Goal: Task Accomplishment & Management: Manage account settings

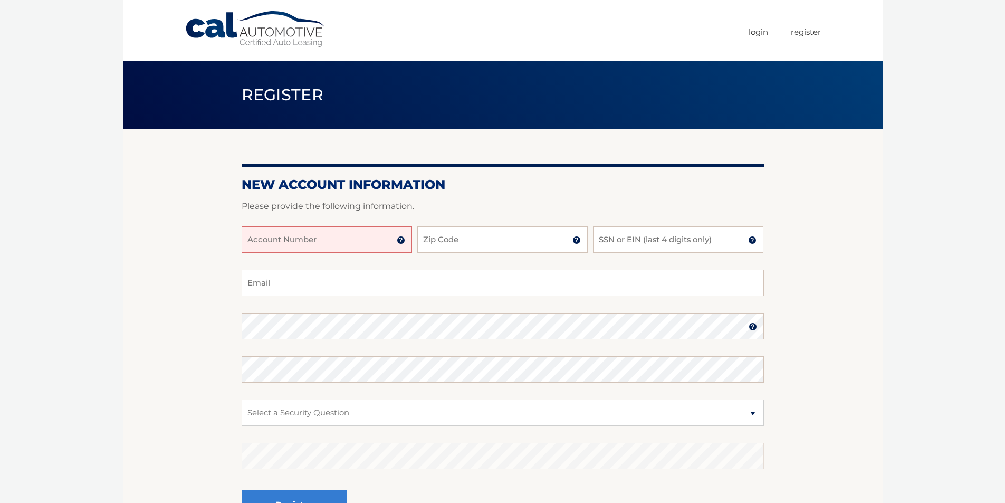
drag, startPoint x: 840, startPoint y: 435, endPoint x: 127, endPoint y: -3, distance: 837.1
click at [127, 0] on html "Cal Automotive Menu Login Register Register" at bounding box center [502, 251] width 1005 height 503
click at [125, 148] on section "New Account Information Please provide the following information. Account Numbe…" at bounding box center [503, 335] width 760 height 412
click at [127, 155] on section "New Account Information Please provide the following information. Account Numbe…" at bounding box center [503, 335] width 760 height 412
click at [131, 150] on section "New Account Information Please provide the following information. Account Numbe…" at bounding box center [503, 335] width 760 height 412
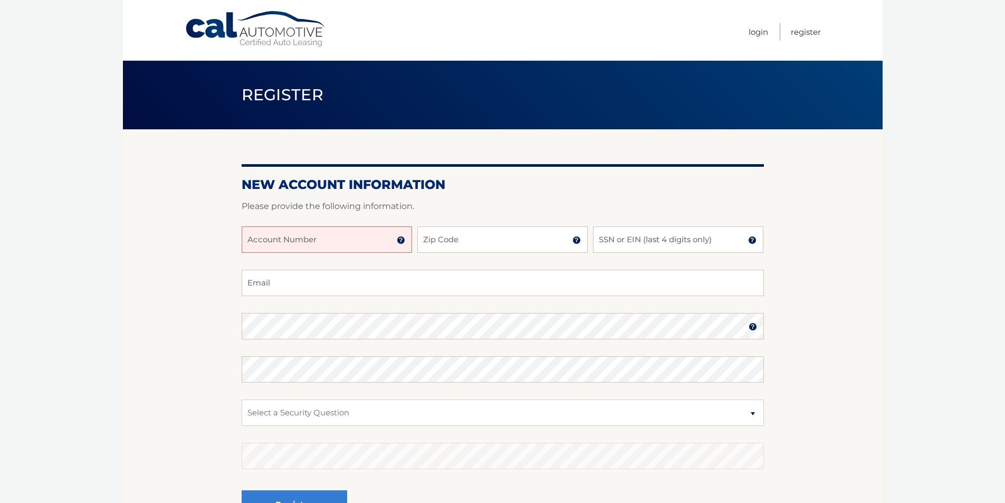
drag, startPoint x: 166, startPoint y: 149, endPoint x: 877, endPoint y: 437, distance: 767.6
click at [870, 442] on section "New Account Information Please provide the following information. Account Numbe…" at bounding box center [503, 335] width 760 height 412
click at [914, 350] on body "Cal Automotive Menu Login Register Register" at bounding box center [502, 251] width 1005 height 503
click at [305, 248] on input "Account Number" at bounding box center [327, 239] width 170 height 26
click at [343, 245] on input "Account Number" at bounding box center [327, 239] width 170 height 26
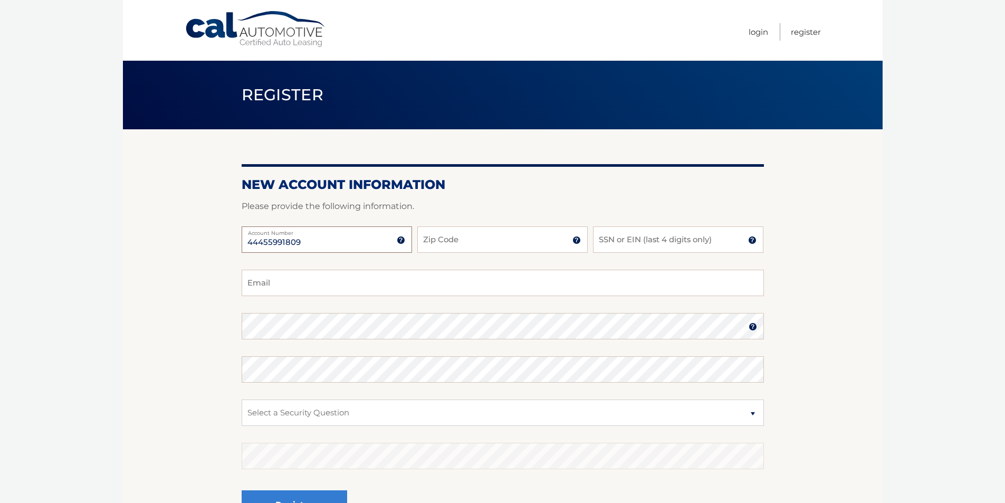
type input "44455991809"
type input "33412"
click at [690, 238] on input "SSN or EIN (last 4 digits only)" at bounding box center [678, 239] width 170 height 26
type input "3609"
type input "m"
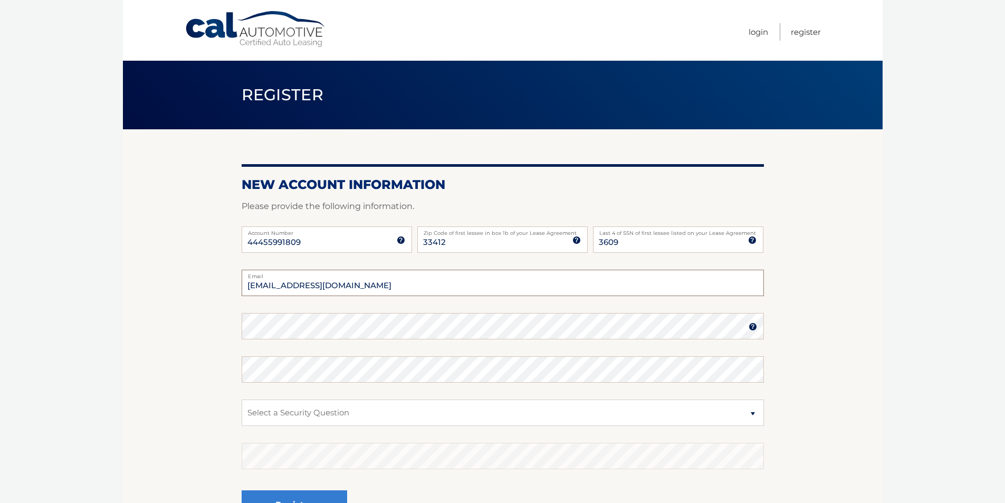
type input "epieniek@icloud.com"
click at [753, 331] on img at bounding box center [753, 326] width 8 height 8
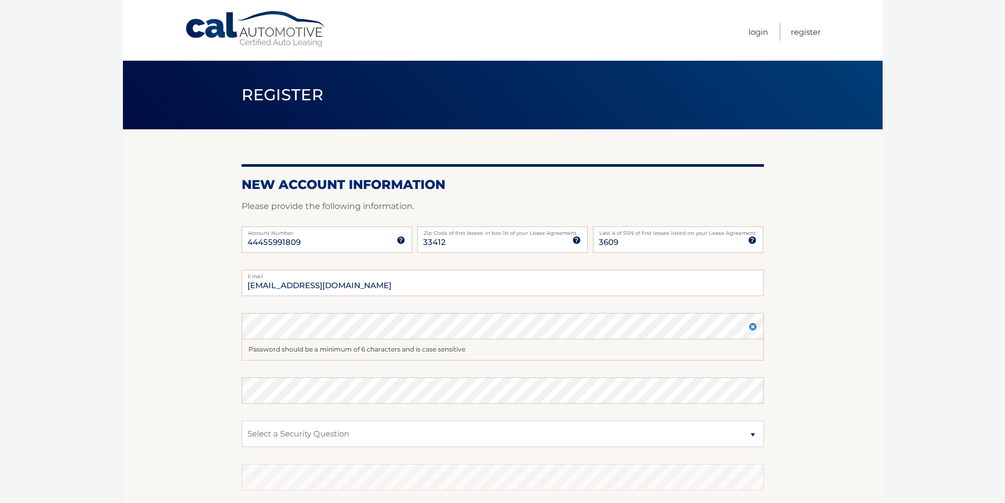
click at [833, 285] on section "New Account Information Please provide the following information. 44455991809 A…" at bounding box center [503, 345] width 760 height 433
click at [136, 377] on section "New Account Information Please provide the following information. 44455991809 A…" at bounding box center [503, 345] width 760 height 433
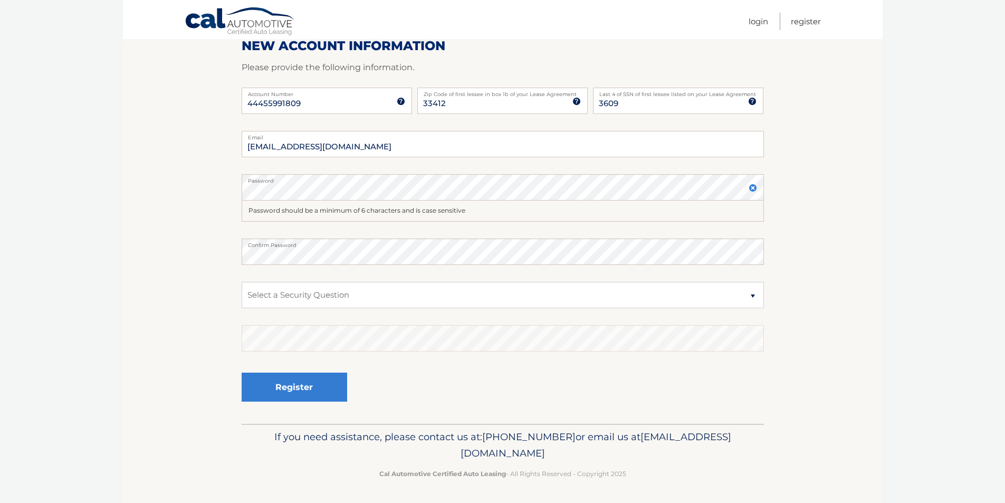
scroll to position [140, 0]
click at [322, 292] on select "Select a Security Question What was the name of your elementary school? What is…" at bounding box center [503, 294] width 522 height 26
select select "2"
click at [242, 281] on select "Select a Security Question What was the name of your elementary school? What is…" at bounding box center [503, 294] width 522 height 26
click at [112, 289] on body "Cal Automotive Menu Login Register Register" at bounding box center [502, 111] width 1005 height 503
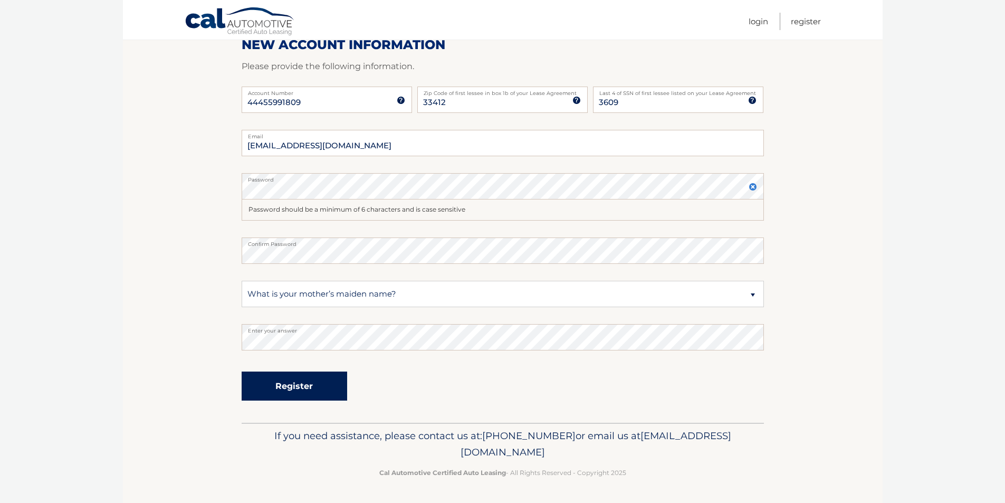
click at [286, 388] on button "Register" at bounding box center [295, 385] width 106 height 29
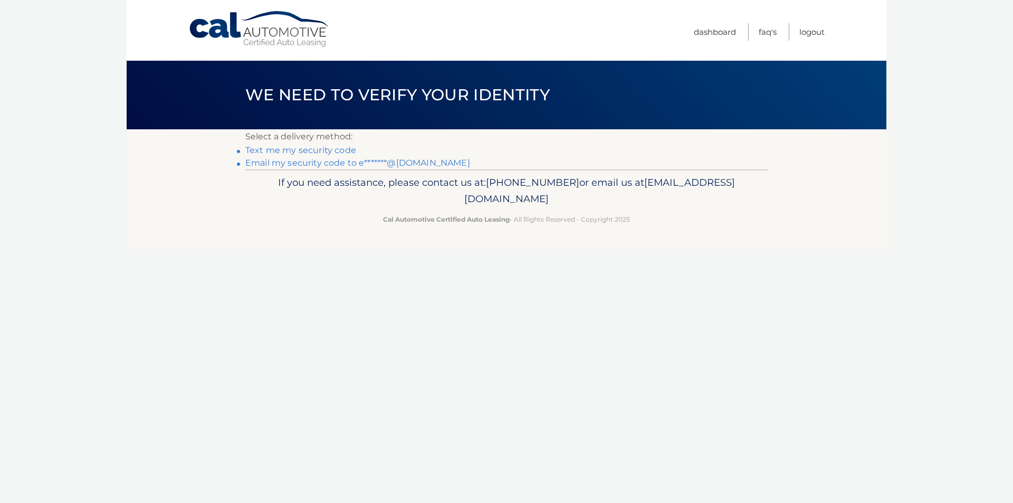
click at [339, 165] on link "Email my security code to e*******@icloud.com" at bounding box center [357, 163] width 225 height 10
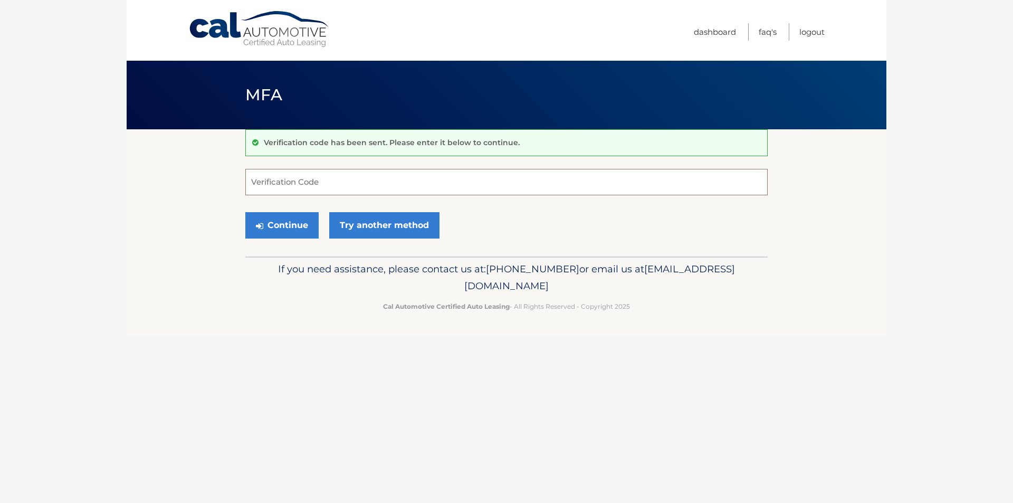
click at [391, 194] on input "Verification Code" at bounding box center [506, 182] width 522 height 26
click at [450, 177] on input "Verification Code" at bounding box center [506, 182] width 522 height 26
type input "629616"
click at [260, 224] on icon "submit" at bounding box center [259, 226] width 7 height 8
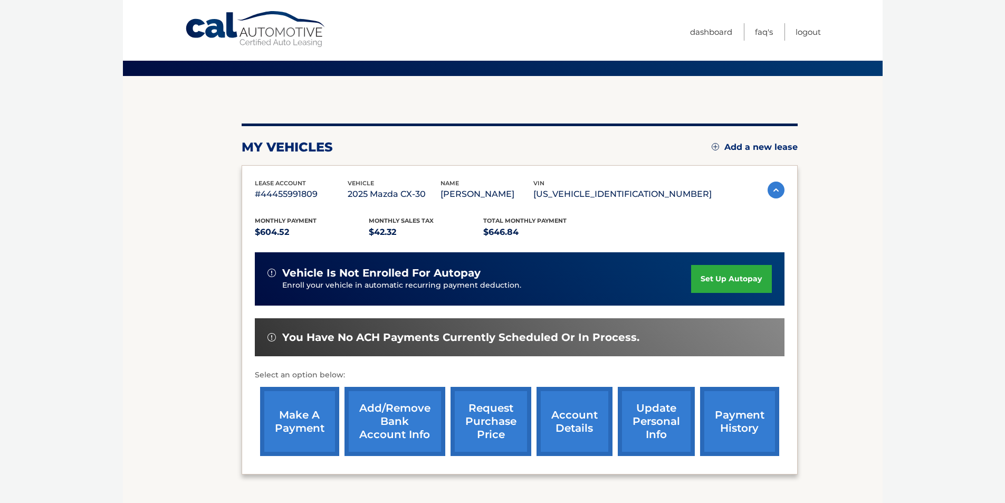
scroll to position [137, 0]
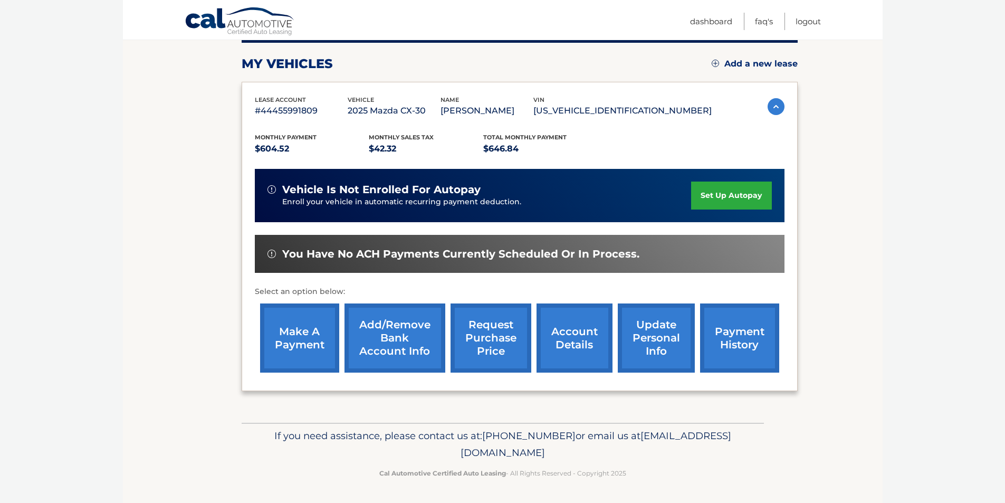
click at [715, 202] on link "set up autopay" at bounding box center [731, 196] width 80 height 28
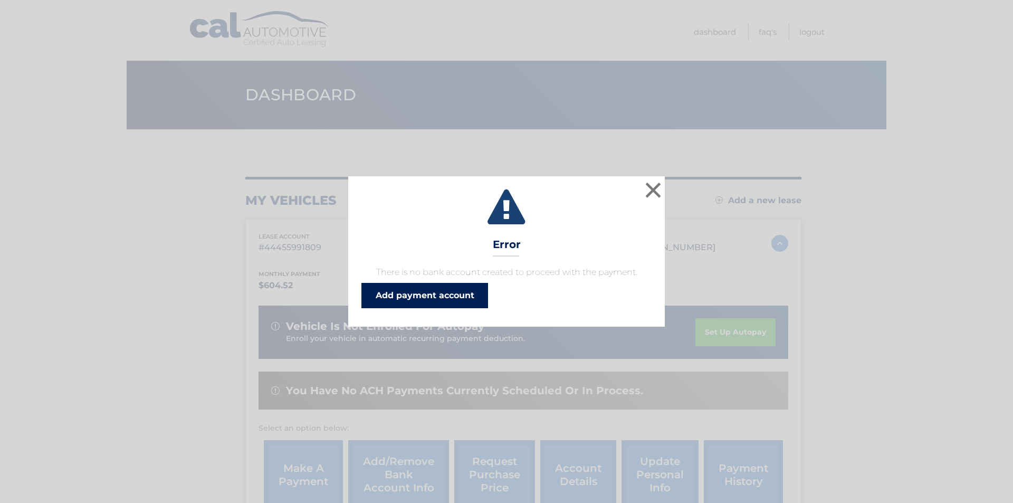
drag, startPoint x: 463, startPoint y: 296, endPoint x: 446, endPoint y: 295, distance: 16.9
click at [465, 298] on link "Add payment account" at bounding box center [424, 295] width 127 height 25
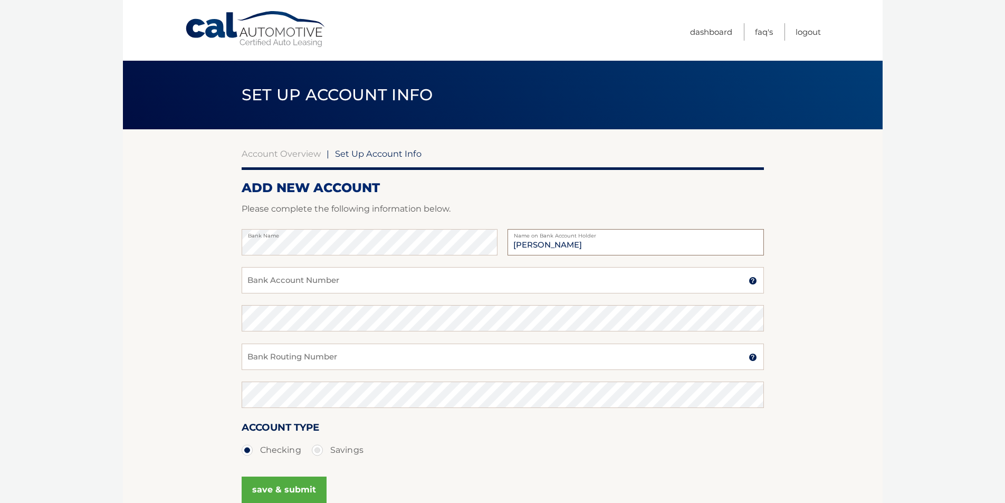
type input "[PERSON_NAME]"
click at [433, 289] on input "Bank Account Number" at bounding box center [503, 280] width 522 height 26
type input "628739366"
type input "6"
click at [369, 360] on input "Bank Routing Number" at bounding box center [503, 356] width 522 height 26
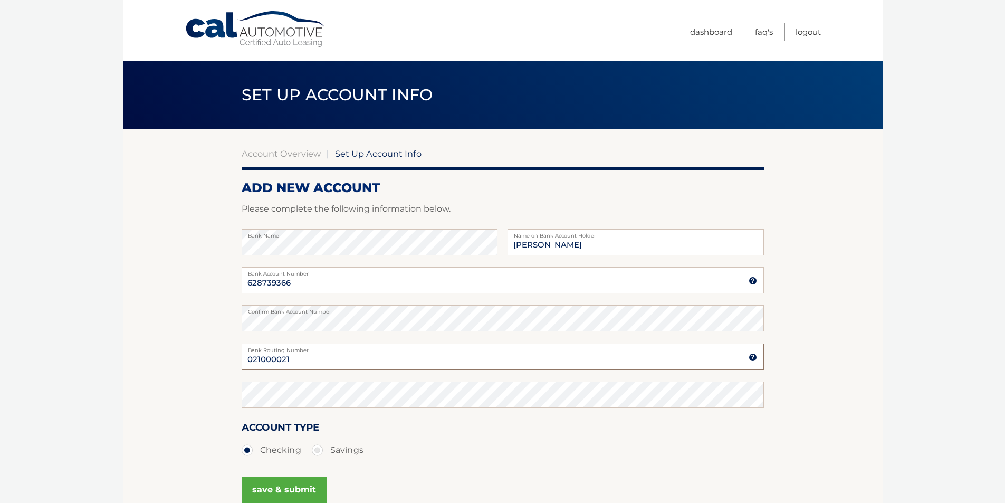
type input "021000021"
click at [878, 336] on section "Account Overview | Set Up Account Info ADD NEW ACCOUNT Please complete the foll…" at bounding box center [503, 330] width 760 height 403
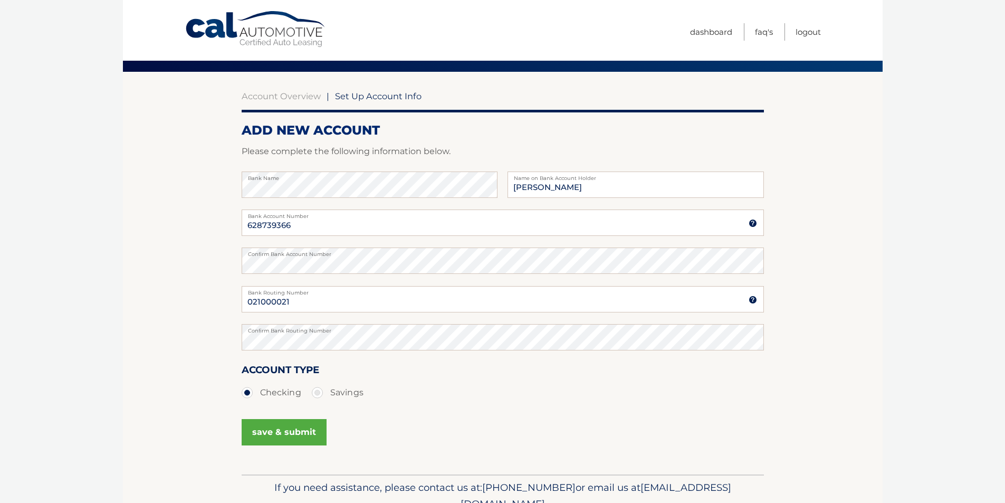
scroll to position [109, 0]
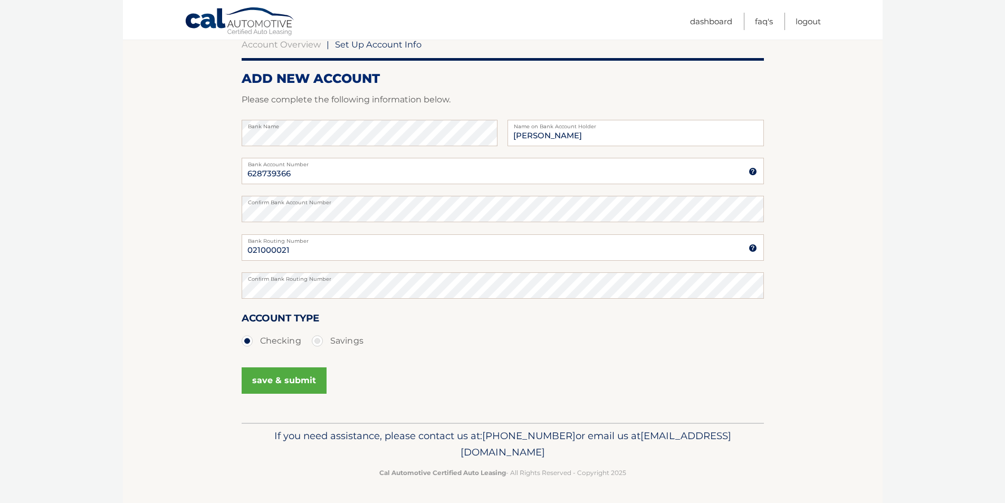
click at [280, 387] on button "save & submit" at bounding box center [284, 380] width 85 height 26
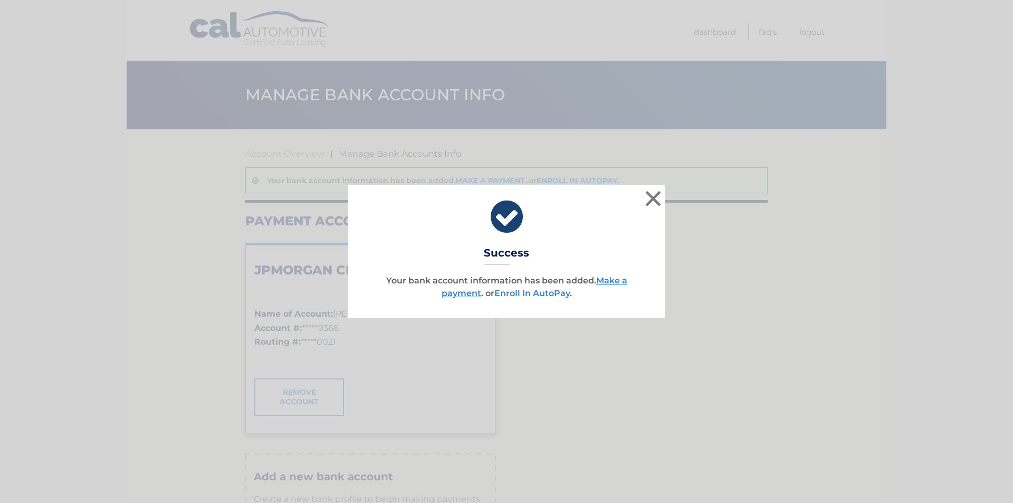
click at [524, 295] on link "Enroll In AutoPay" at bounding box center [531, 293] width 75 height 10
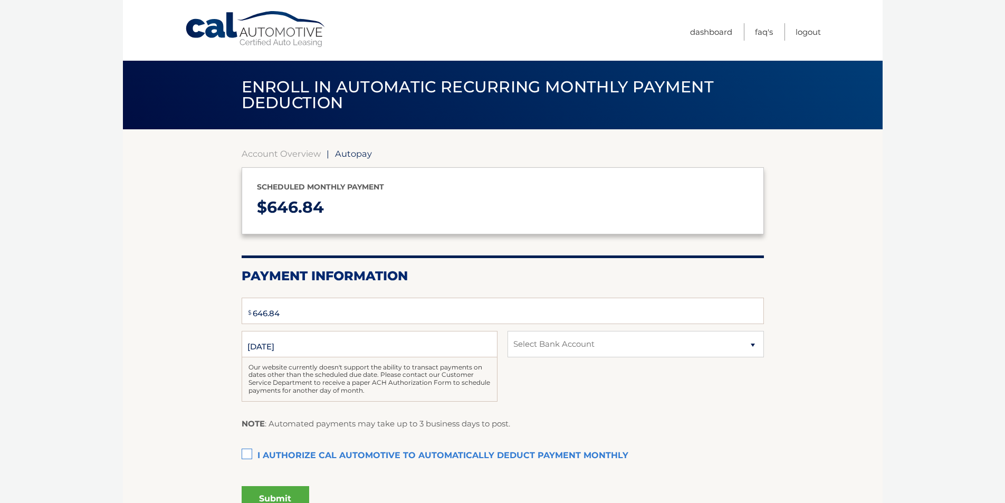
select select "MTU2OTJiZjgtODhmZC00Zjg2LWEzMmMtOGE0YzBiNGZhODA4"
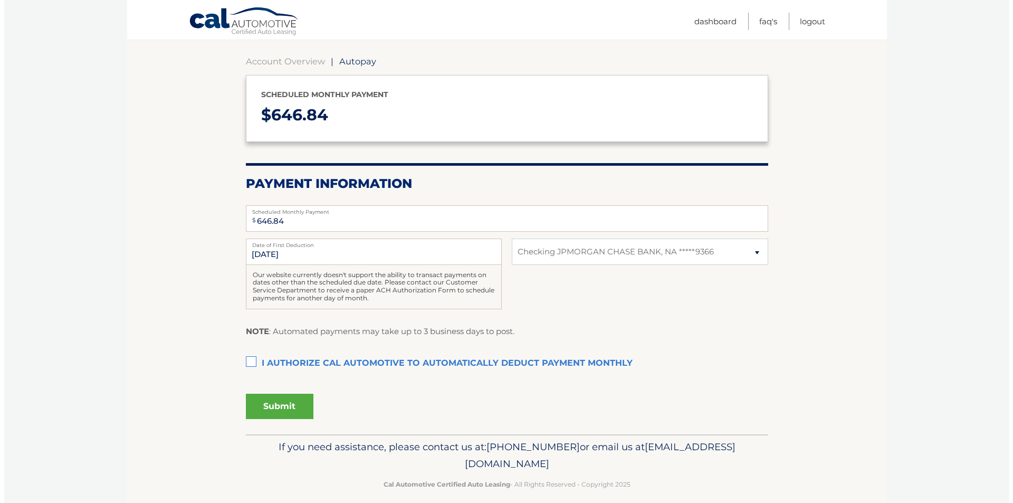
scroll to position [103, 0]
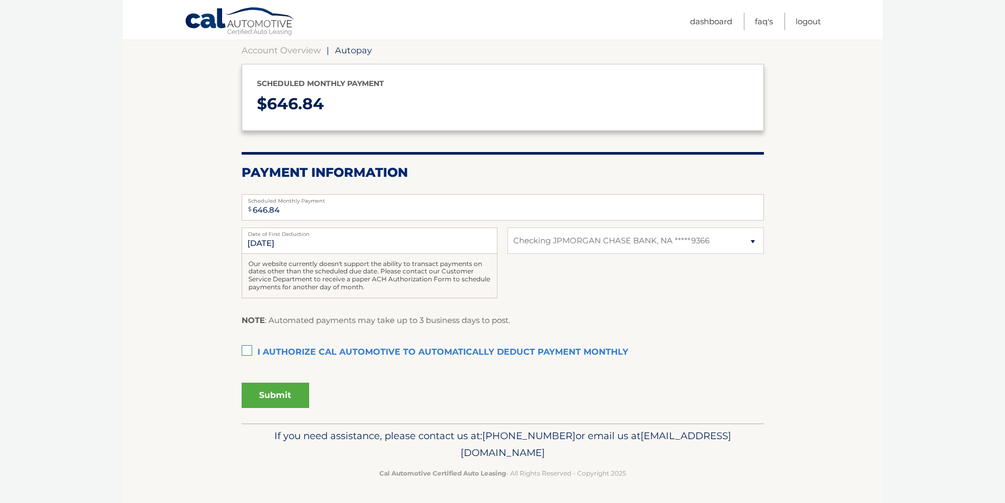
click at [245, 357] on label "I authorize cal automotive to automatically deduct payment monthly This checkbo…" at bounding box center [503, 352] width 522 height 21
click at [0, 0] on input "I authorize cal automotive to automatically deduct payment monthly This checkbo…" at bounding box center [0, 0] width 0 height 0
click at [278, 394] on button "Submit" at bounding box center [276, 395] width 68 height 25
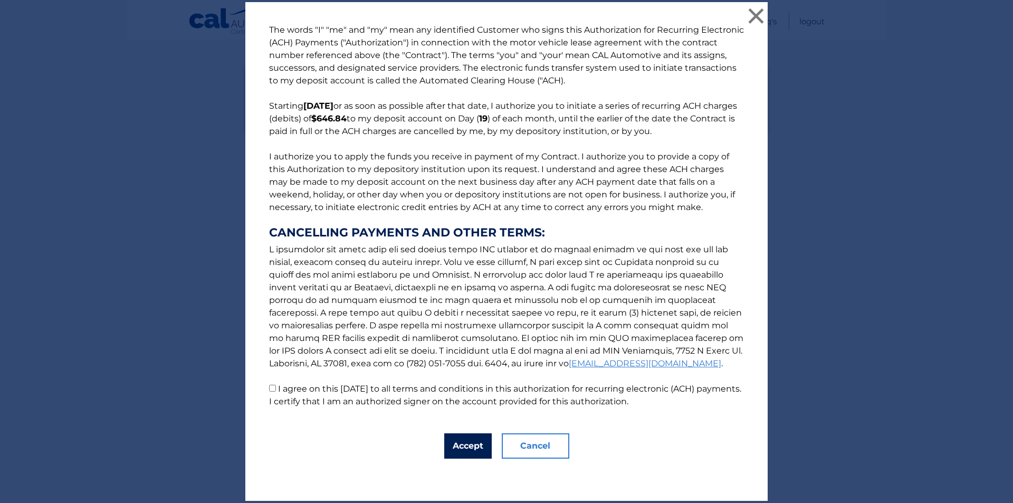
click at [467, 444] on button "Accept" at bounding box center [467, 445] width 47 height 25
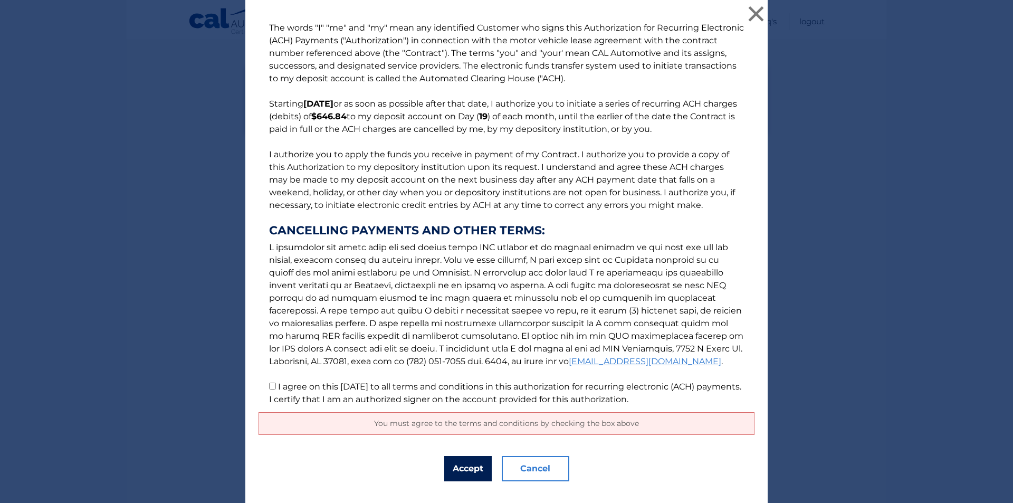
scroll to position [21, 0]
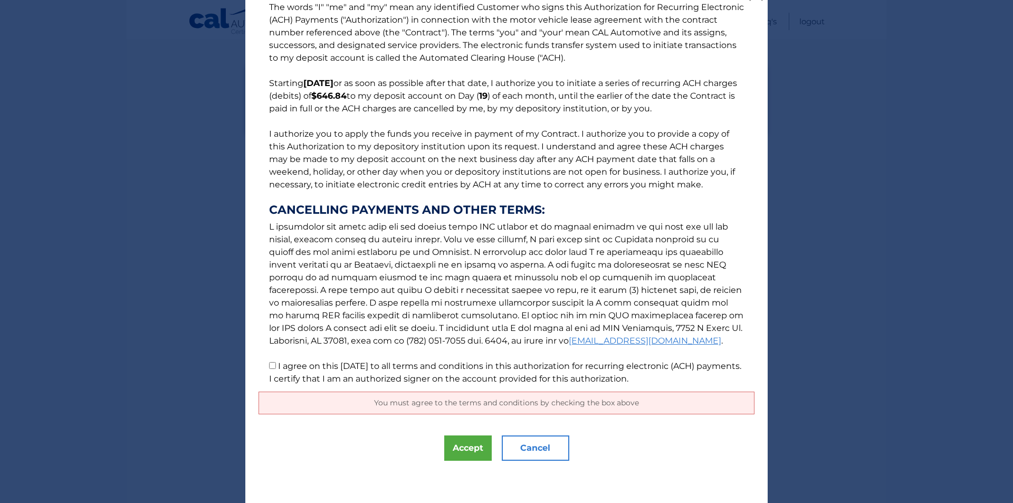
click at [269, 367] on input "I agree on this 08/29/2025 to all terms and conditions in this authorization fo…" at bounding box center [272, 365] width 7 height 7
checkbox input "true"
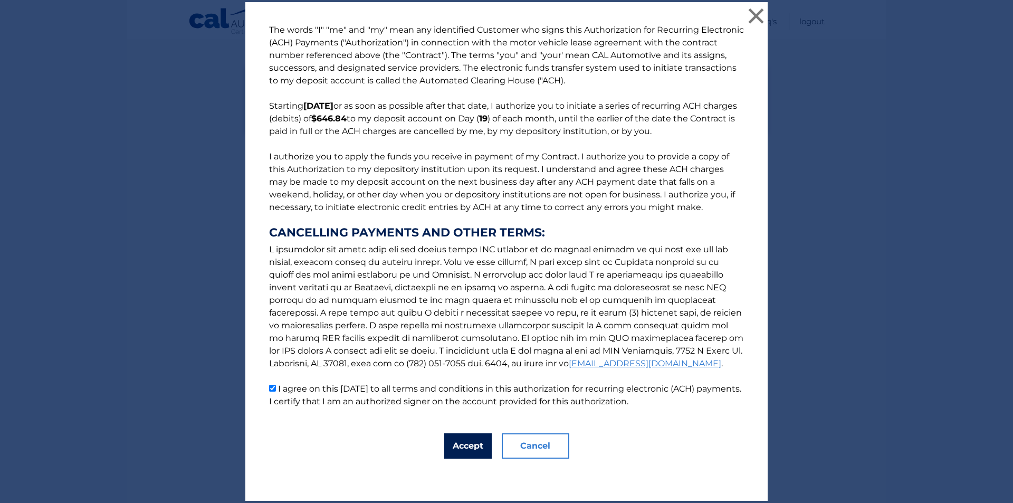
click at [464, 453] on button "Accept" at bounding box center [467, 445] width 47 height 25
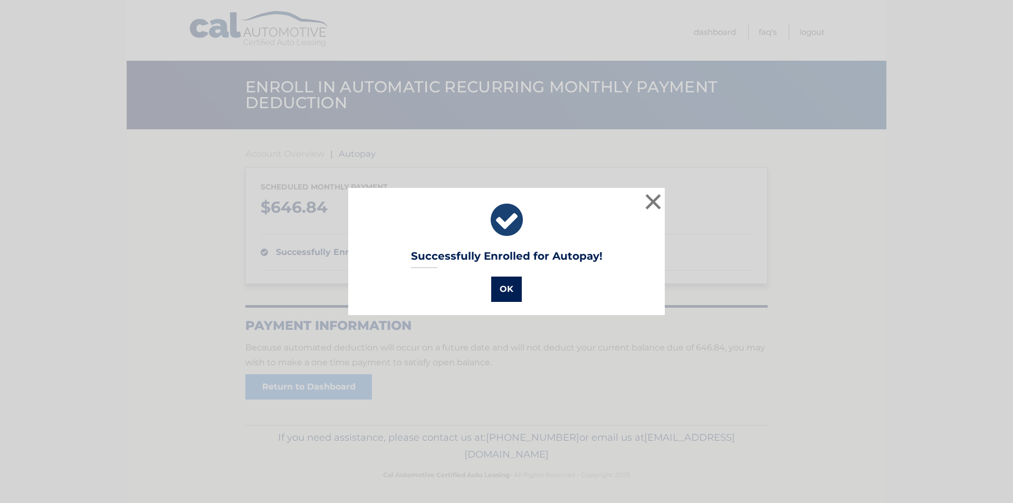
click at [499, 298] on button "OK" at bounding box center [506, 288] width 31 height 25
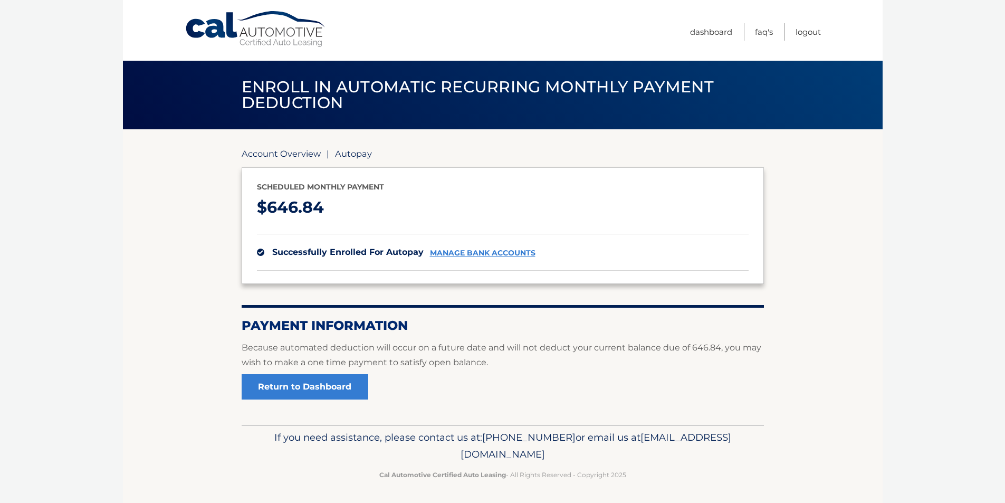
click at [281, 154] on link "Account Overview" at bounding box center [281, 153] width 79 height 11
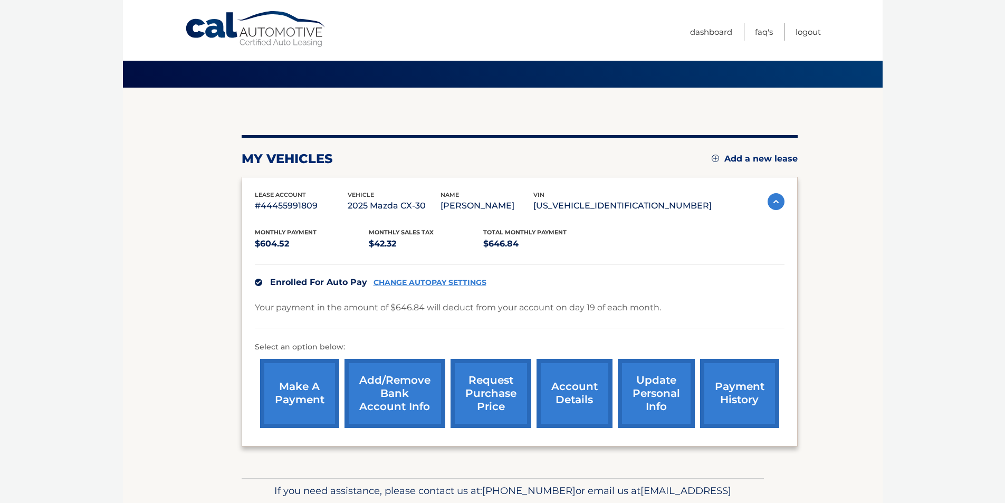
scroll to position [97, 0]
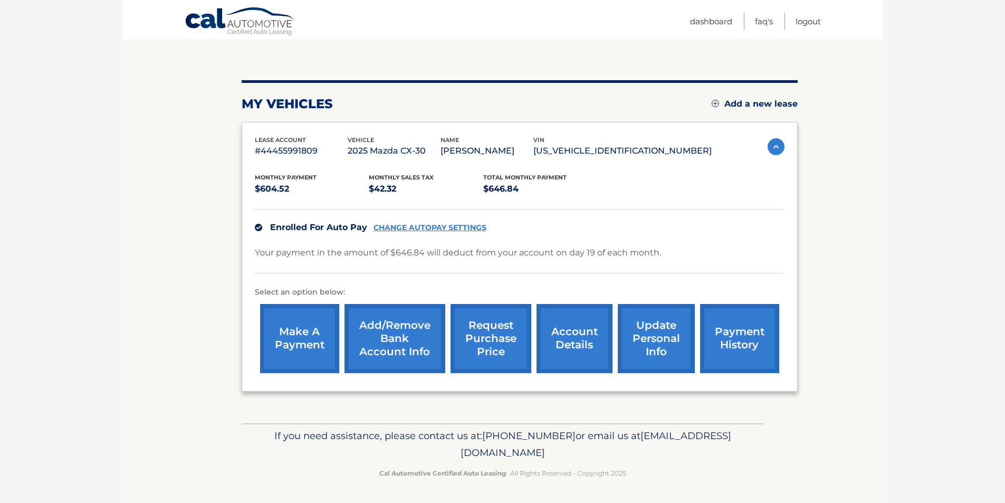
click at [566, 336] on link "account details" at bounding box center [575, 338] width 76 height 69
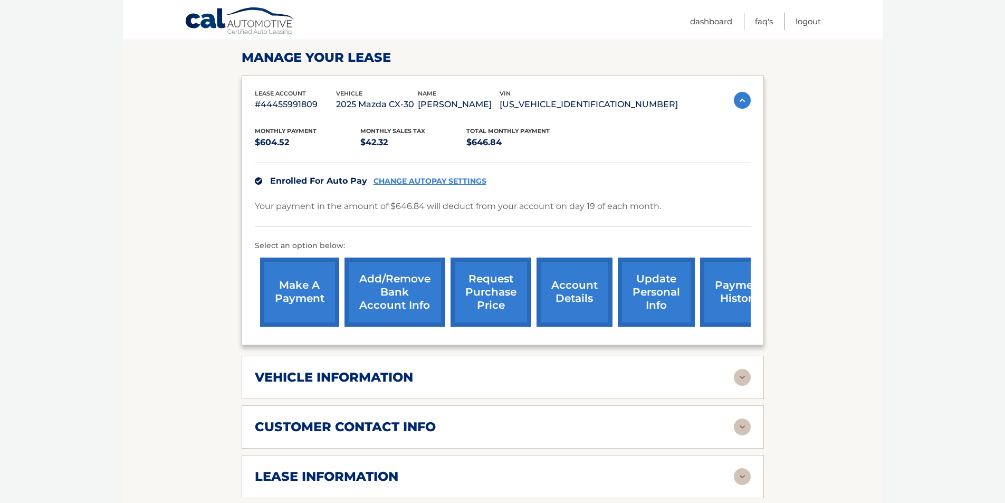
scroll to position [158, 0]
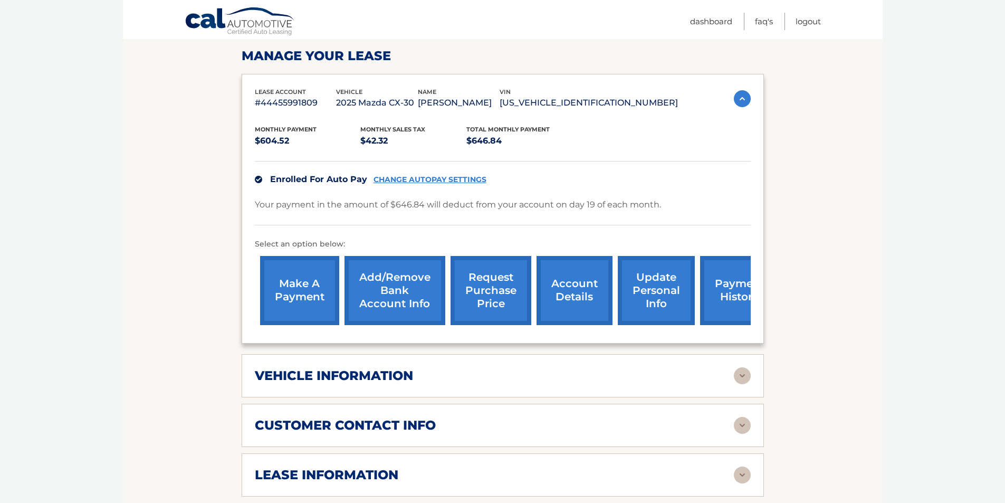
click at [724, 287] on link "payment history" at bounding box center [739, 290] width 79 height 69
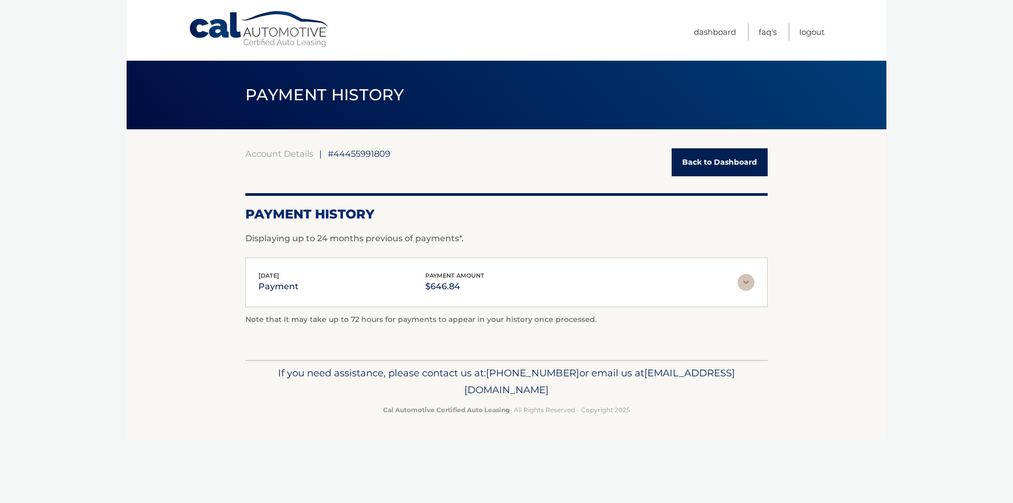
click at [746, 281] on img at bounding box center [746, 282] width 17 height 17
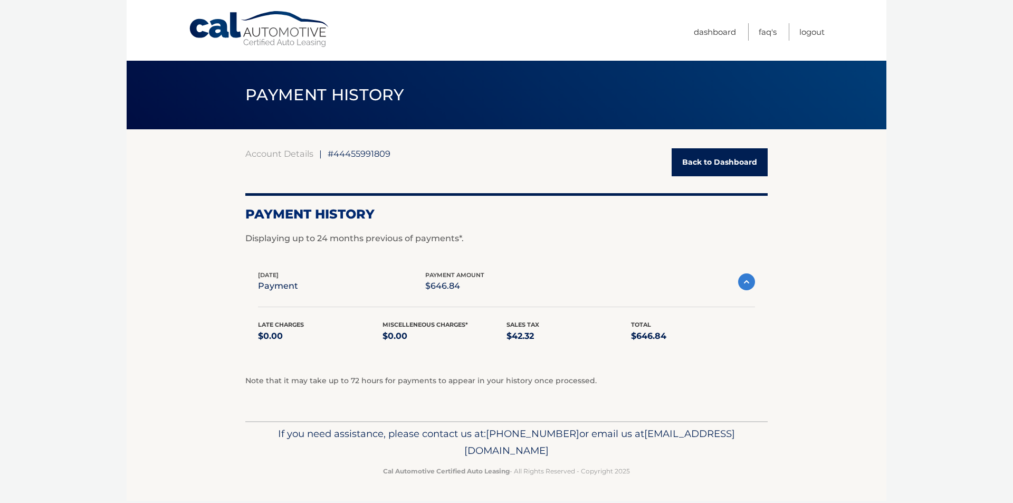
click at [742, 287] on img at bounding box center [746, 281] width 17 height 17
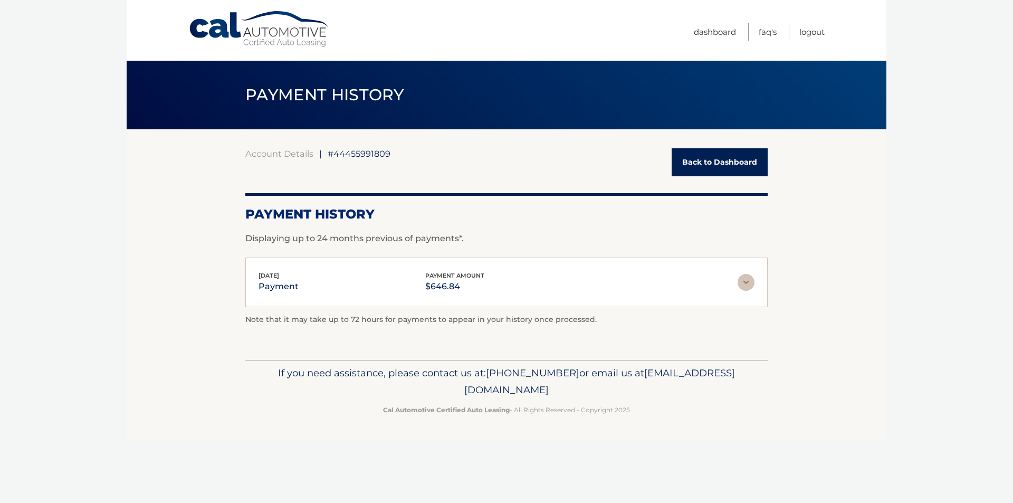
click at [704, 168] on link "Back to Dashboard" at bounding box center [720, 162] width 96 height 28
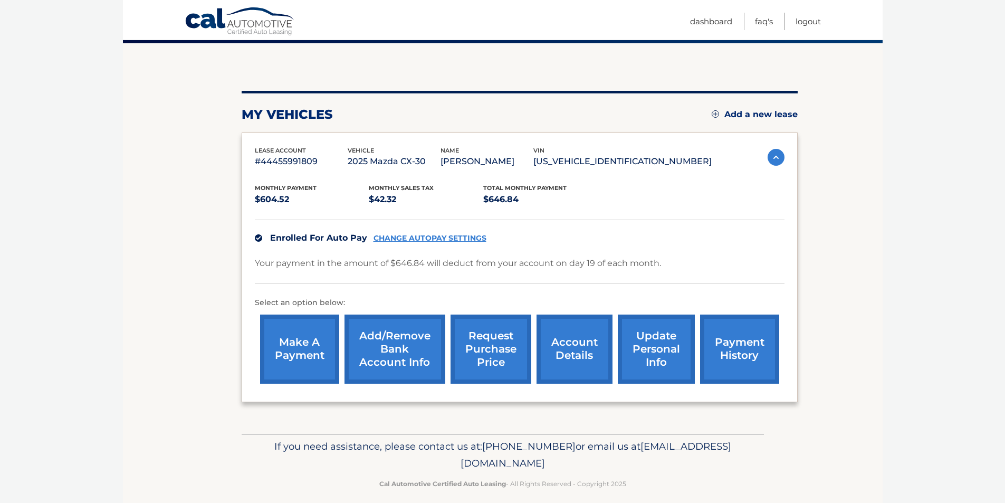
scroll to position [97, 0]
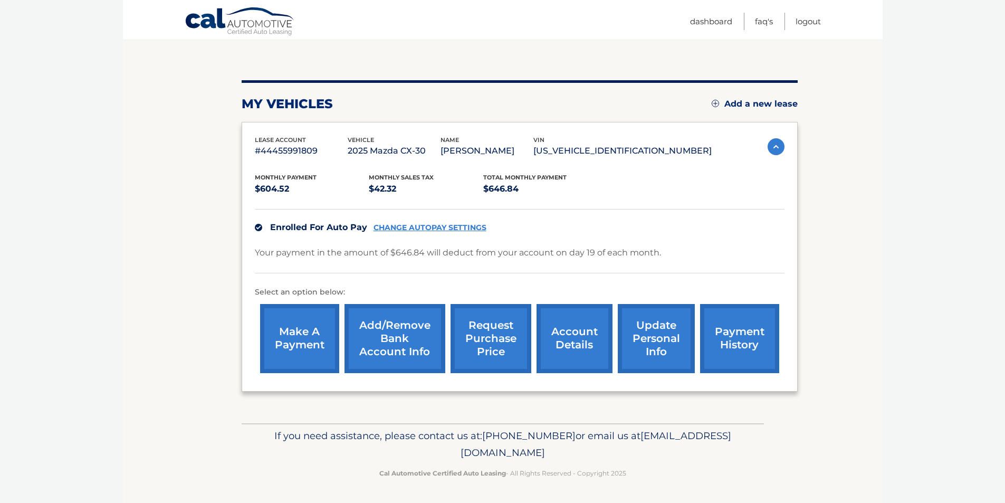
click at [651, 343] on link "update personal info" at bounding box center [656, 338] width 77 height 69
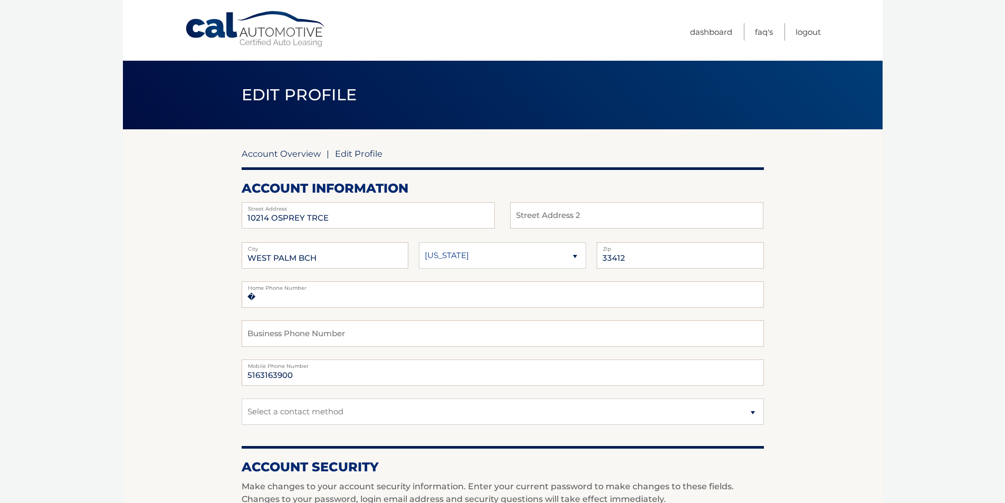
click at [308, 153] on link "Account Overview" at bounding box center [281, 153] width 79 height 11
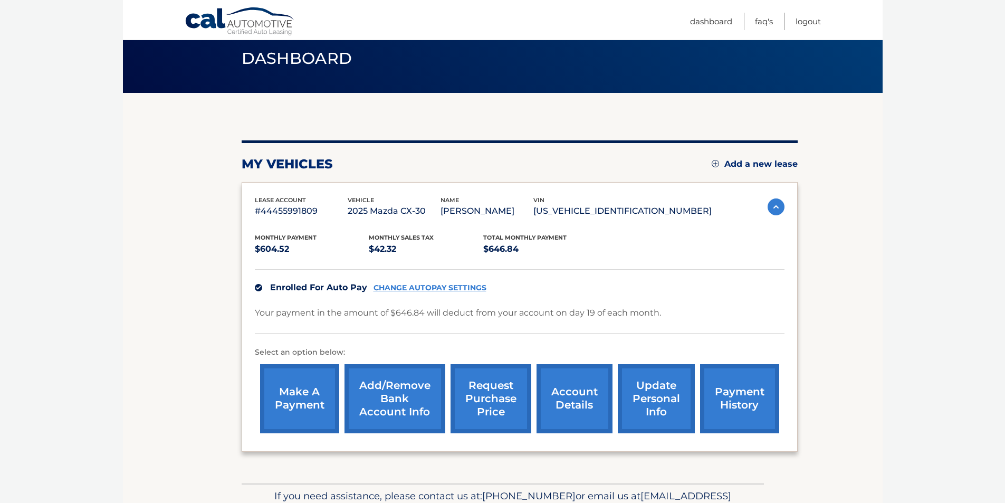
scroll to position [97, 0]
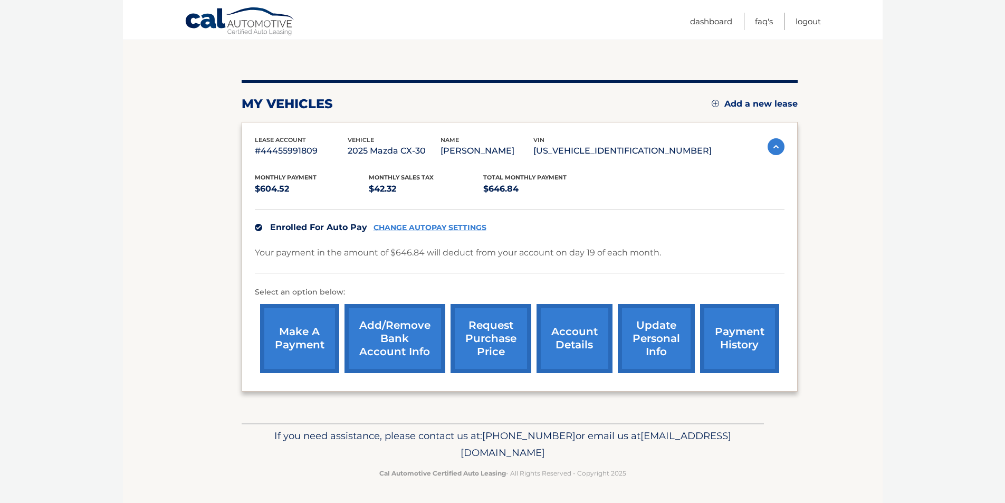
click at [568, 341] on link "account details" at bounding box center [575, 338] width 76 height 69
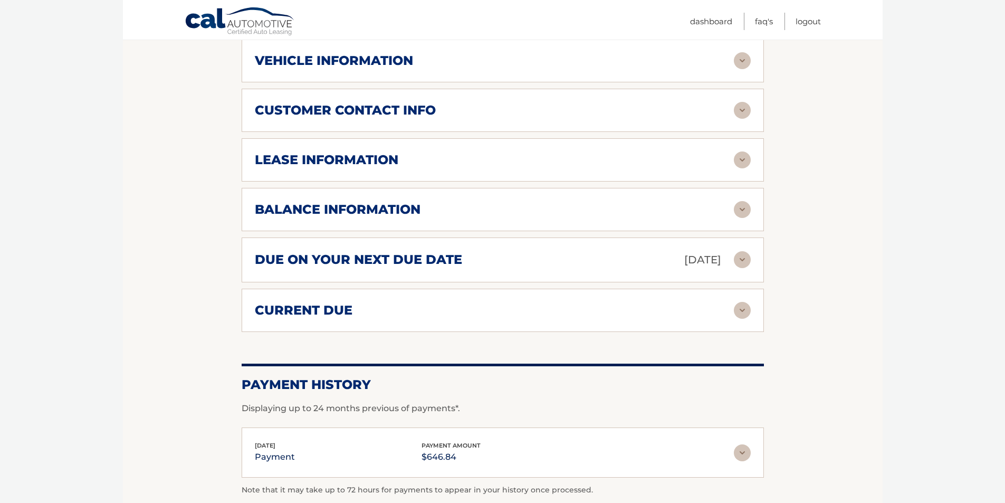
scroll to position [475, 0]
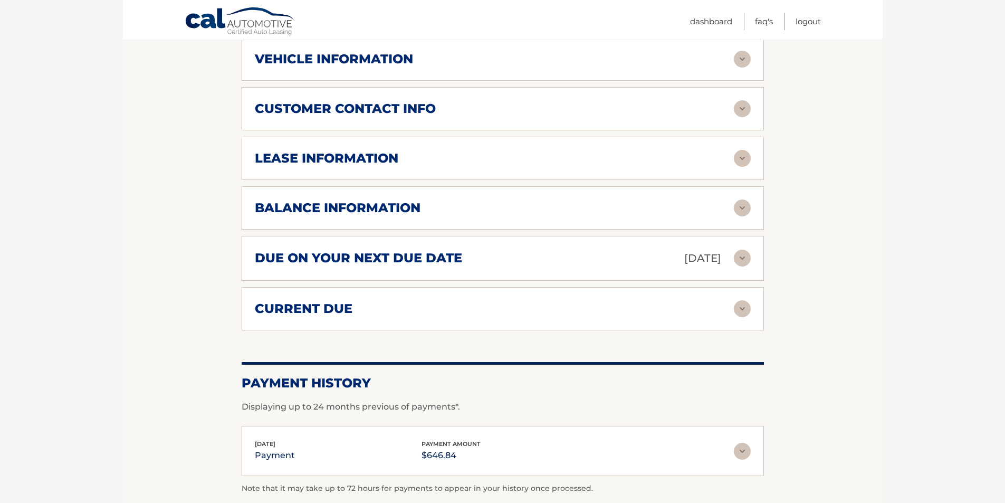
click at [739, 209] on img at bounding box center [742, 207] width 17 height 17
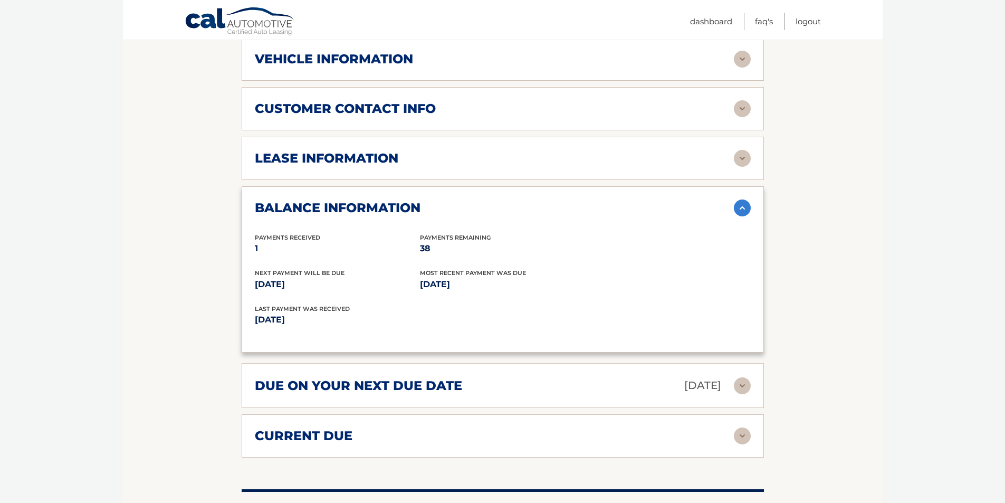
click at [746, 207] on img at bounding box center [742, 207] width 17 height 17
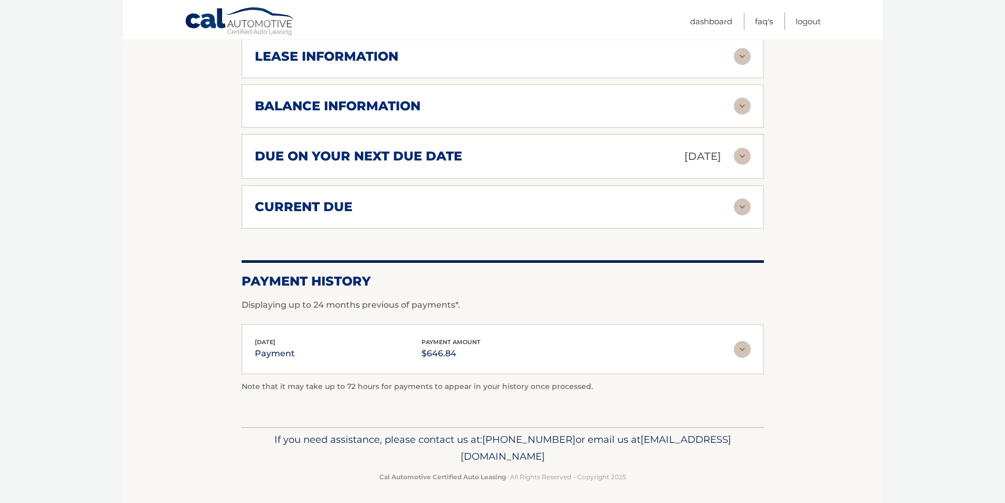
scroll to position [580, 0]
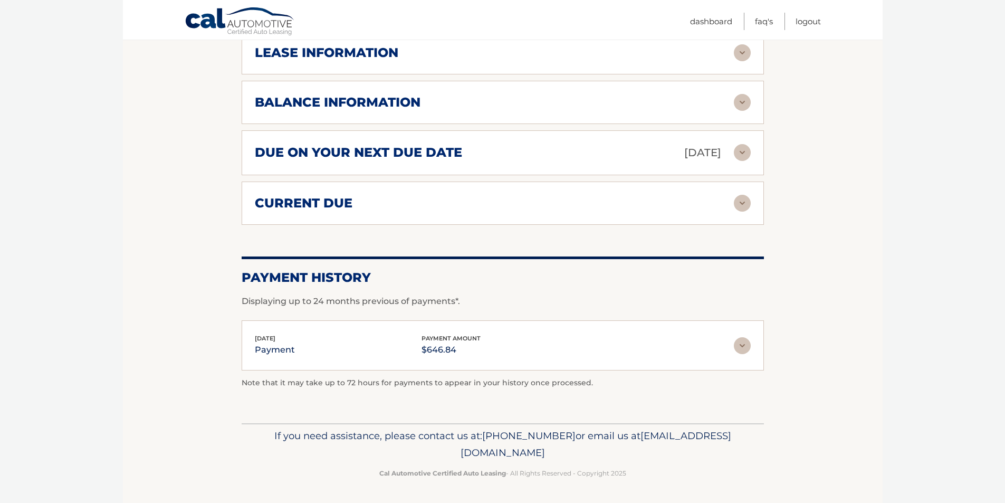
click at [742, 211] on img at bounding box center [742, 203] width 17 height 17
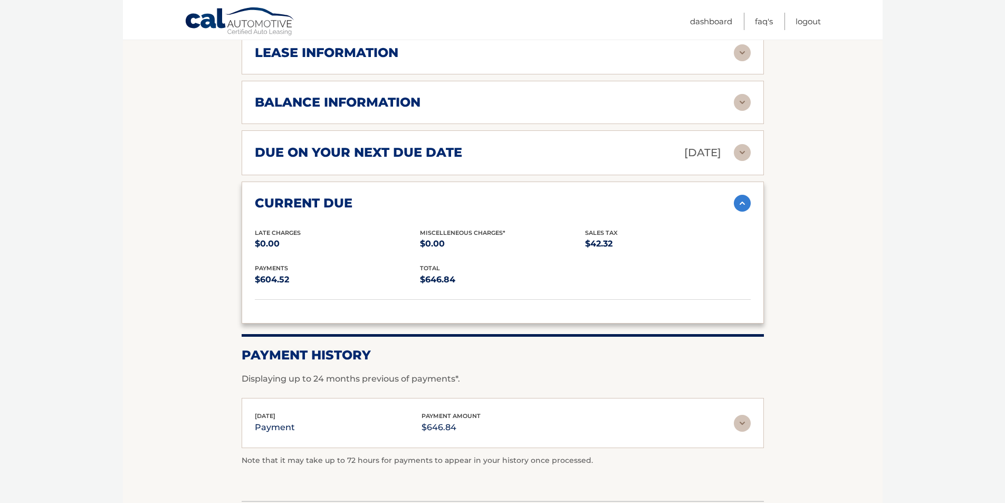
click at [740, 207] on img at bounding box center [742, 203] width 17 height 17
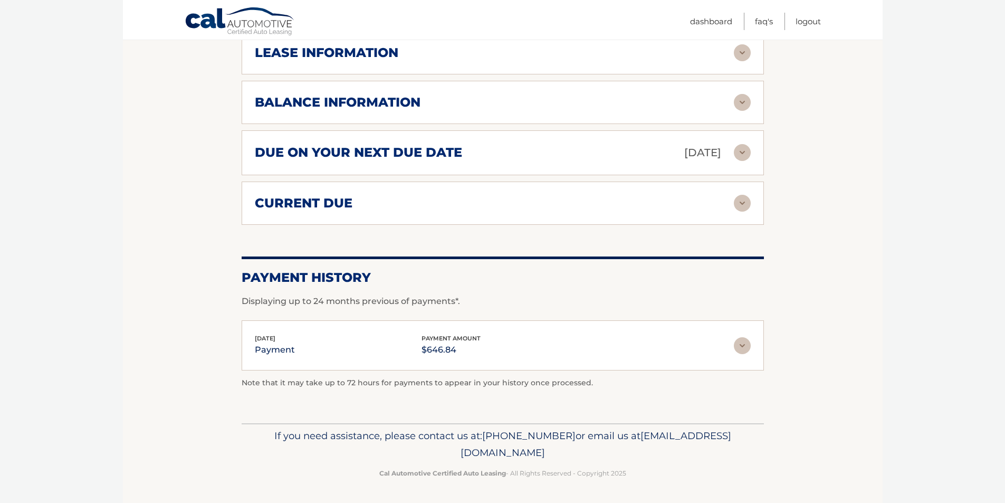
click at [749, 152] on img at bounding box center [742, 152] width 17 height 17
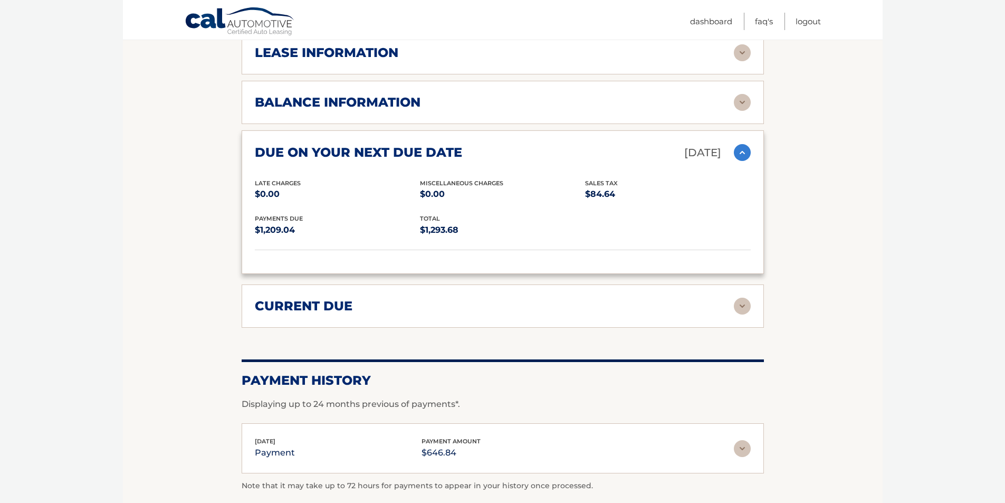
click at [747, 146] on img at bounding box center [742, 152] width 17 height 17
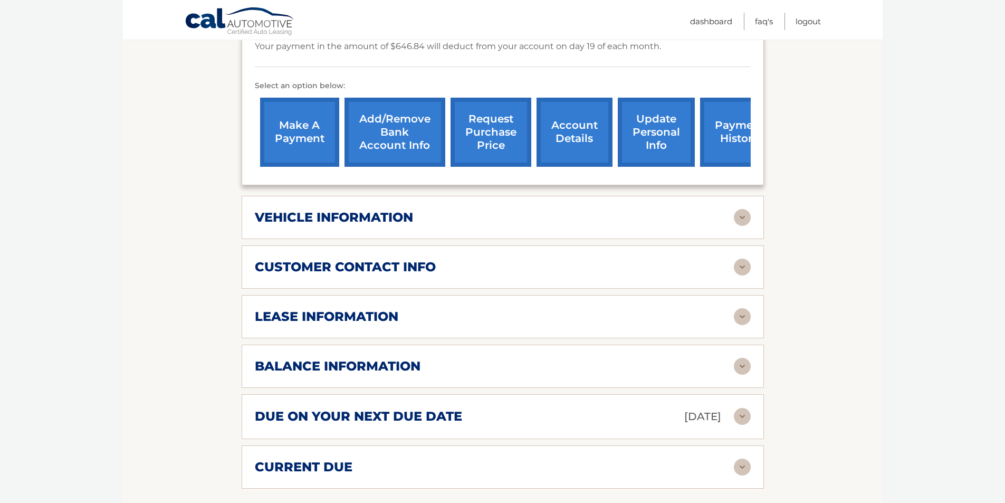
scroll to position [211, 0]
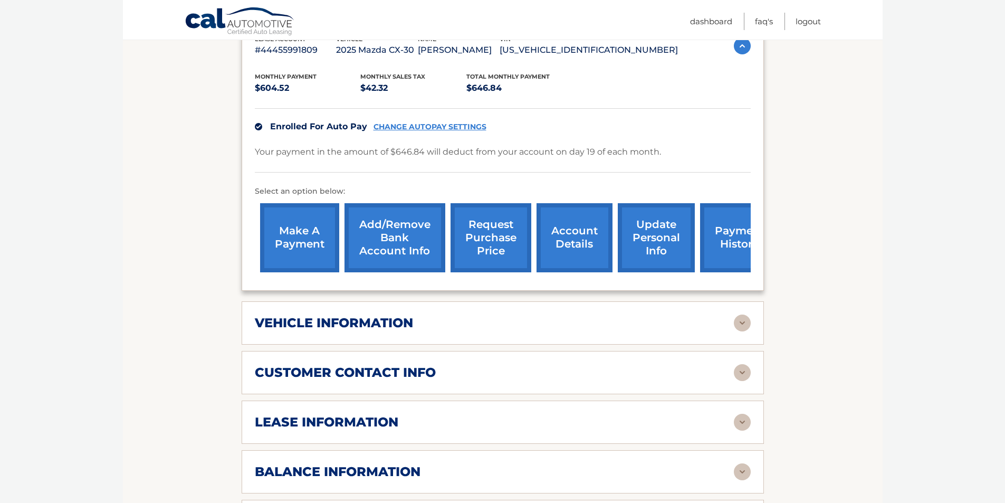
click at [300, 237] on link "make a payment" at bounding box center [299, 237] width 79 height 69
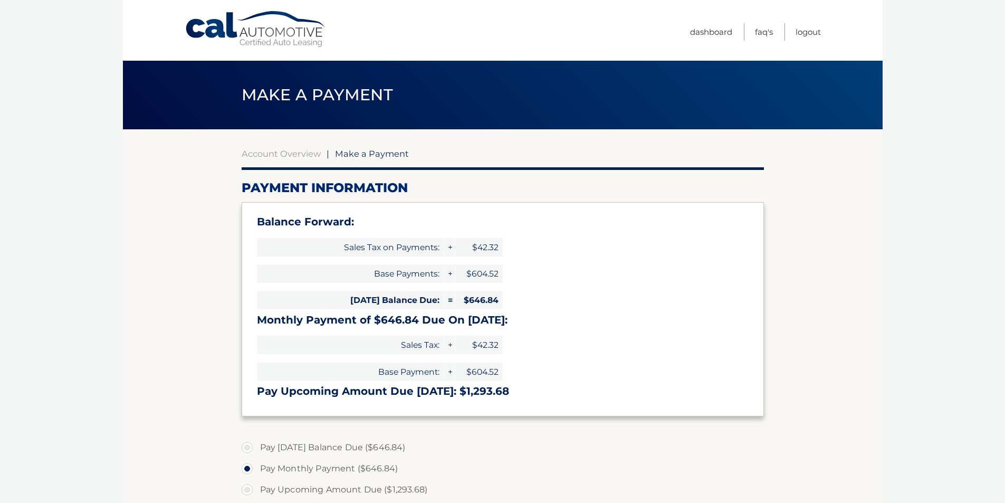
select select "MTU2OTJiZjgtODhmZC00Zjg2LWEzMmMtOGE0YzBiNGZhODA4"
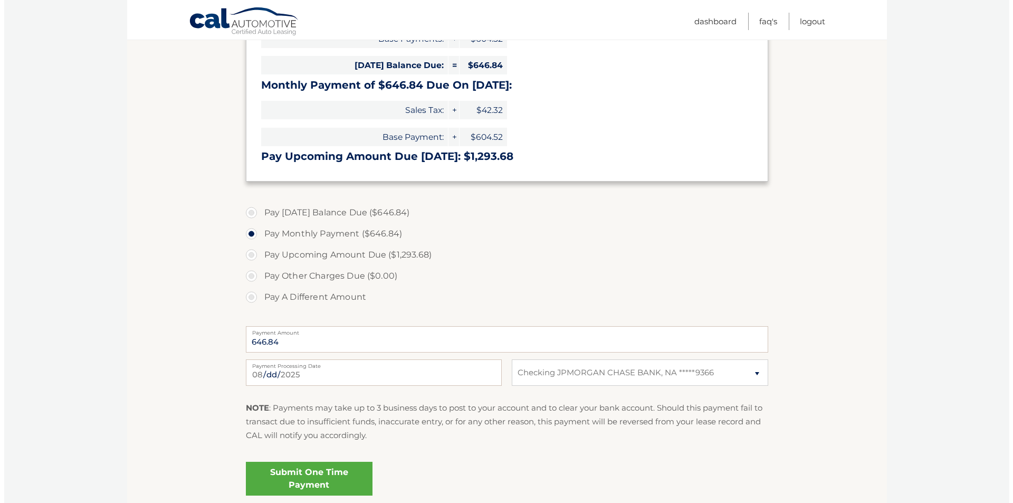
scroll to position [264, 0]
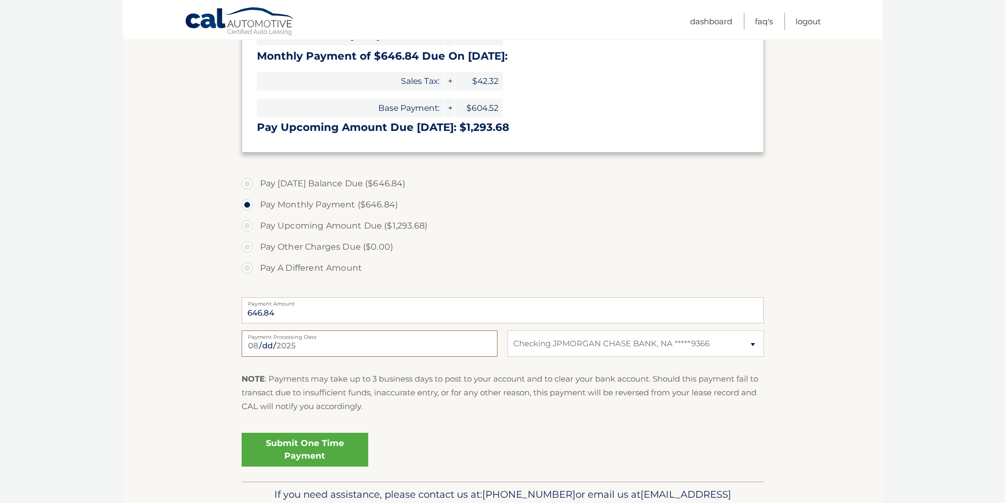
click at [266, 340] on input "2025-08-29" at bounding box center [370, 343] width 256 height 26
click at [179, 338] on section "Account Overview | Make a Payment Payment Information Balance Forward: Sales Ta…" at bounding box center [503, 173] width 760 height 616
click at [306, 448] on link "Submit One Time Payment" at bounding box center [305, 450] width 127 height 34
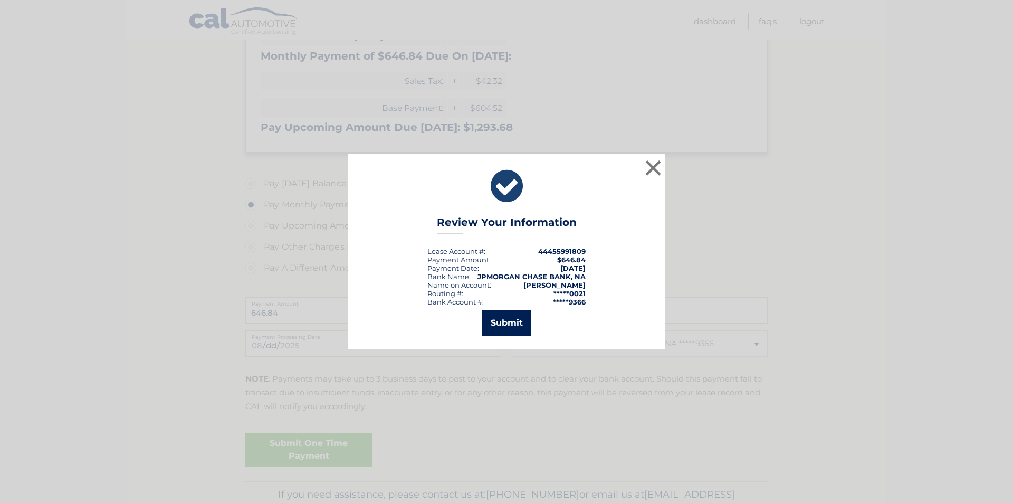
click at [512, 320] on button "Submit" at bounding box center [506, 322] width 49 height 25
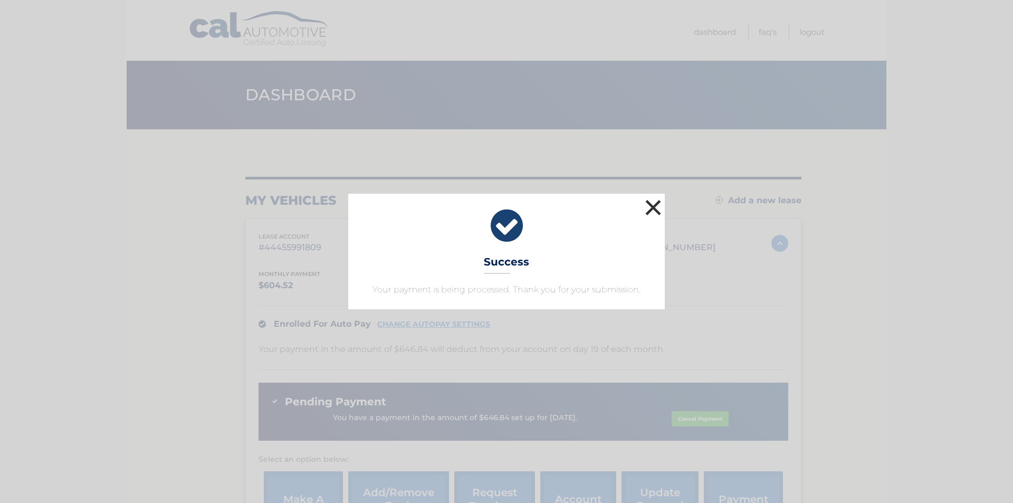
click at [650, 212] on button "×" at bounding box center [653, 207] width 21 height 21
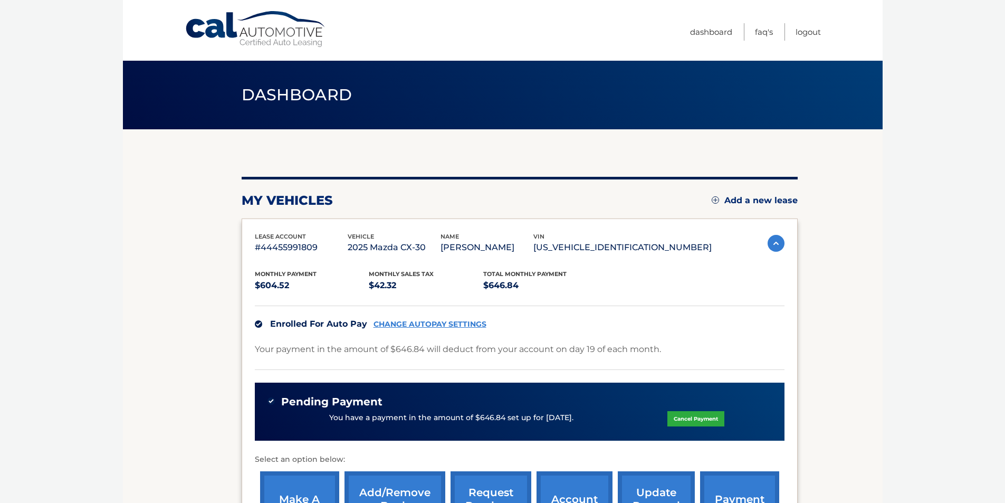
click at [275, 28] on link "Cal Automotive" at bounding box center [256, 29] width 142 height 37
click at [678, 249] on p "[US_VEHICLE_IDENTIFICATION_NUMBER]" at bounding box center [622, 247] width 178 height 15
click at [769, 241] on img at bounding box center [776, 243] width 17 height 17
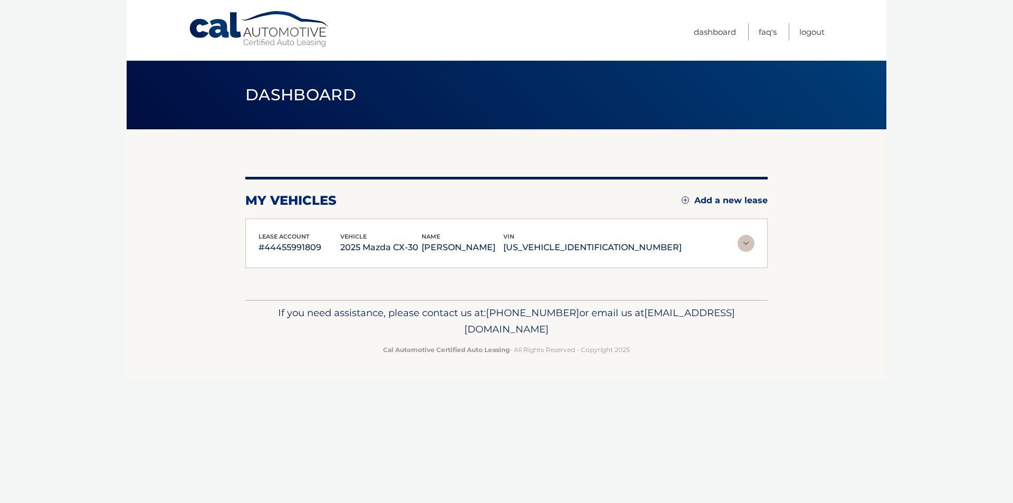
click at [874, 221] on section "my vehicles Add a new lease lease account #44455991809 vehicle 2025 Mazda CX-30…" at bounding box center [507, 214] width 760 height 170
